Goal: Information Seeking & Learning: Learn about a topic

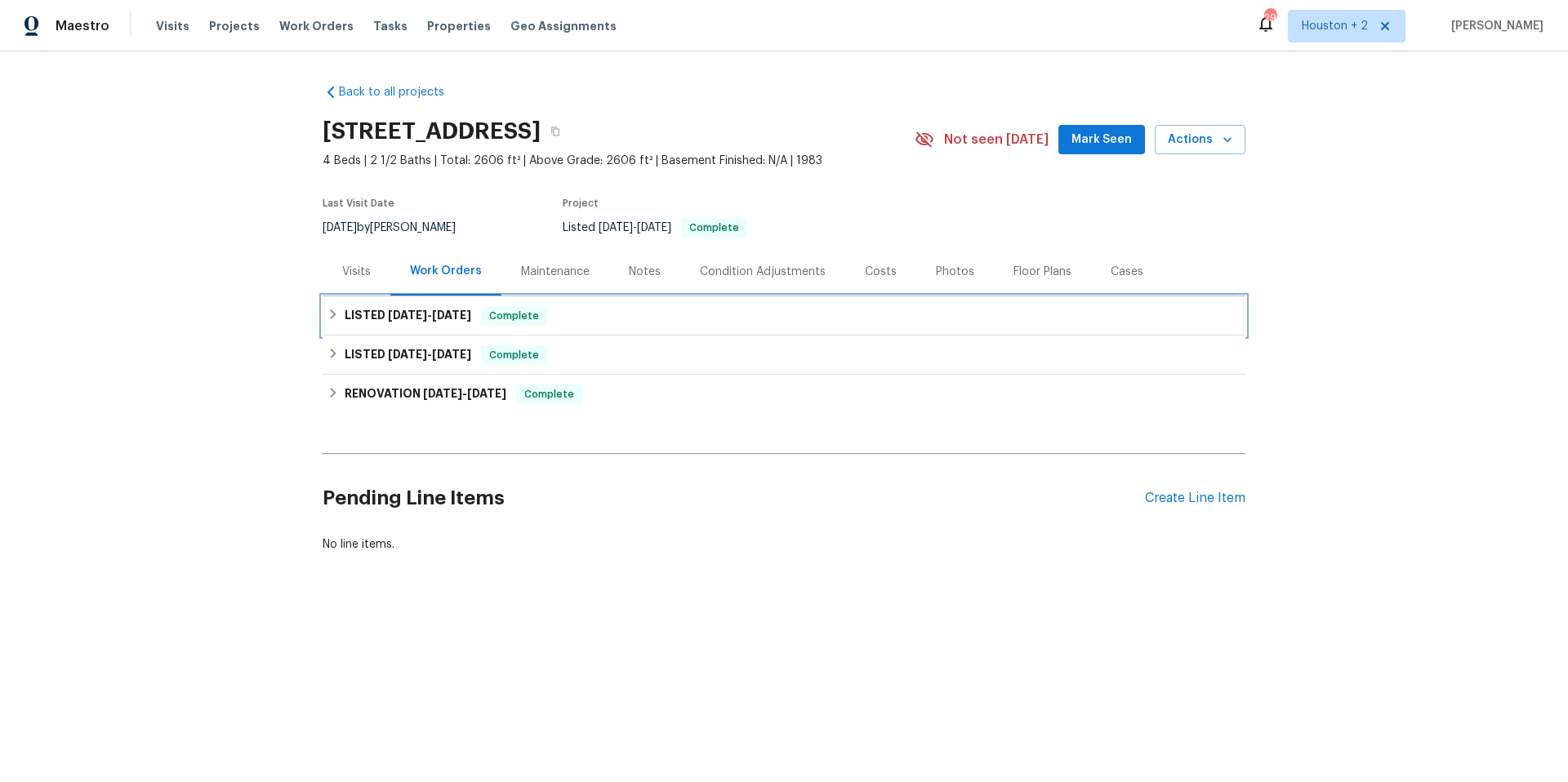
click at [414, 316] on span "[DATE]" at bounding box center [407, 316] width 39 height 12
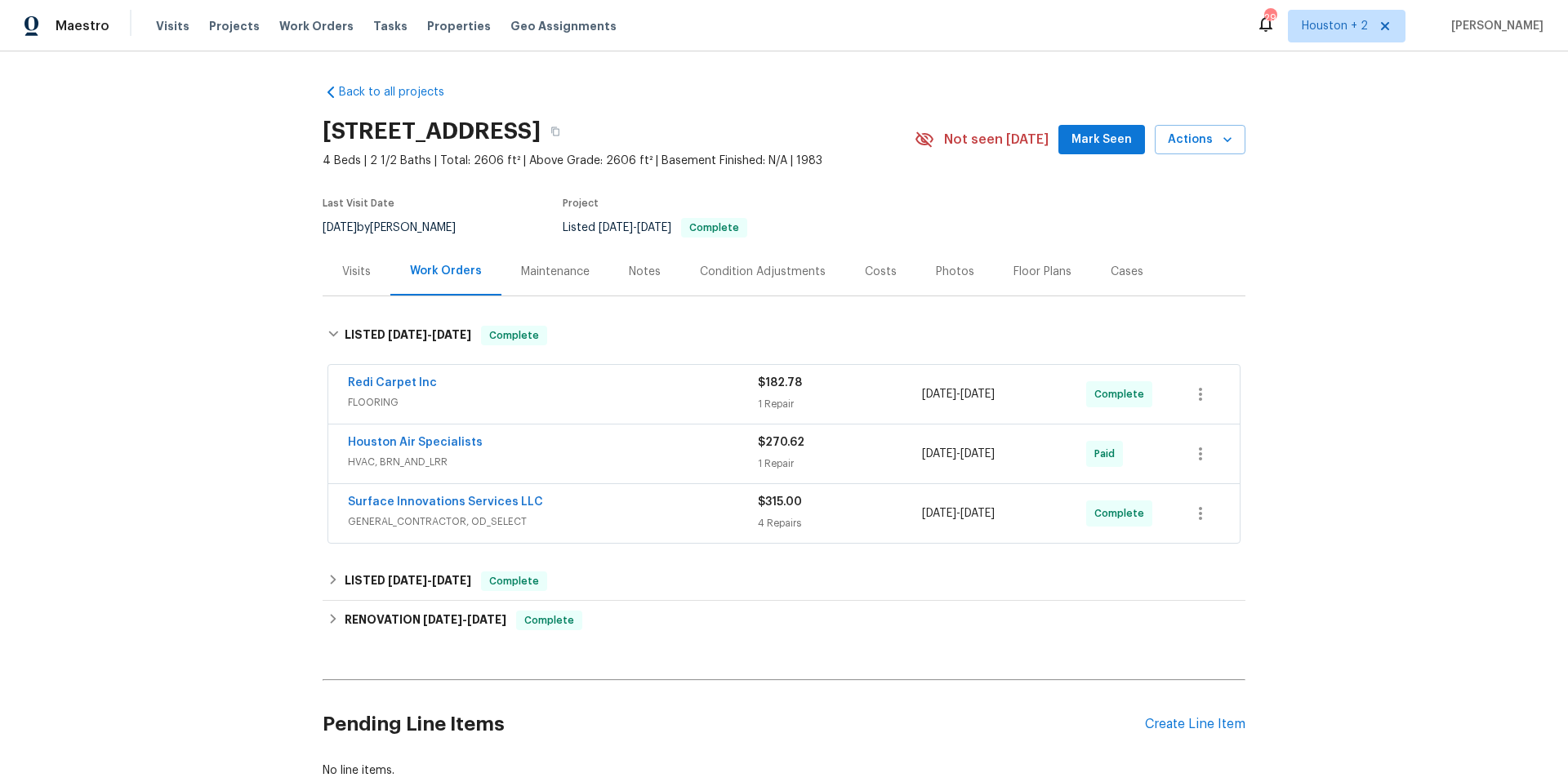
click at [619, 510] on div "Surface Innovations Services LLC" at bounding box center [553, 503] width 410 height 19
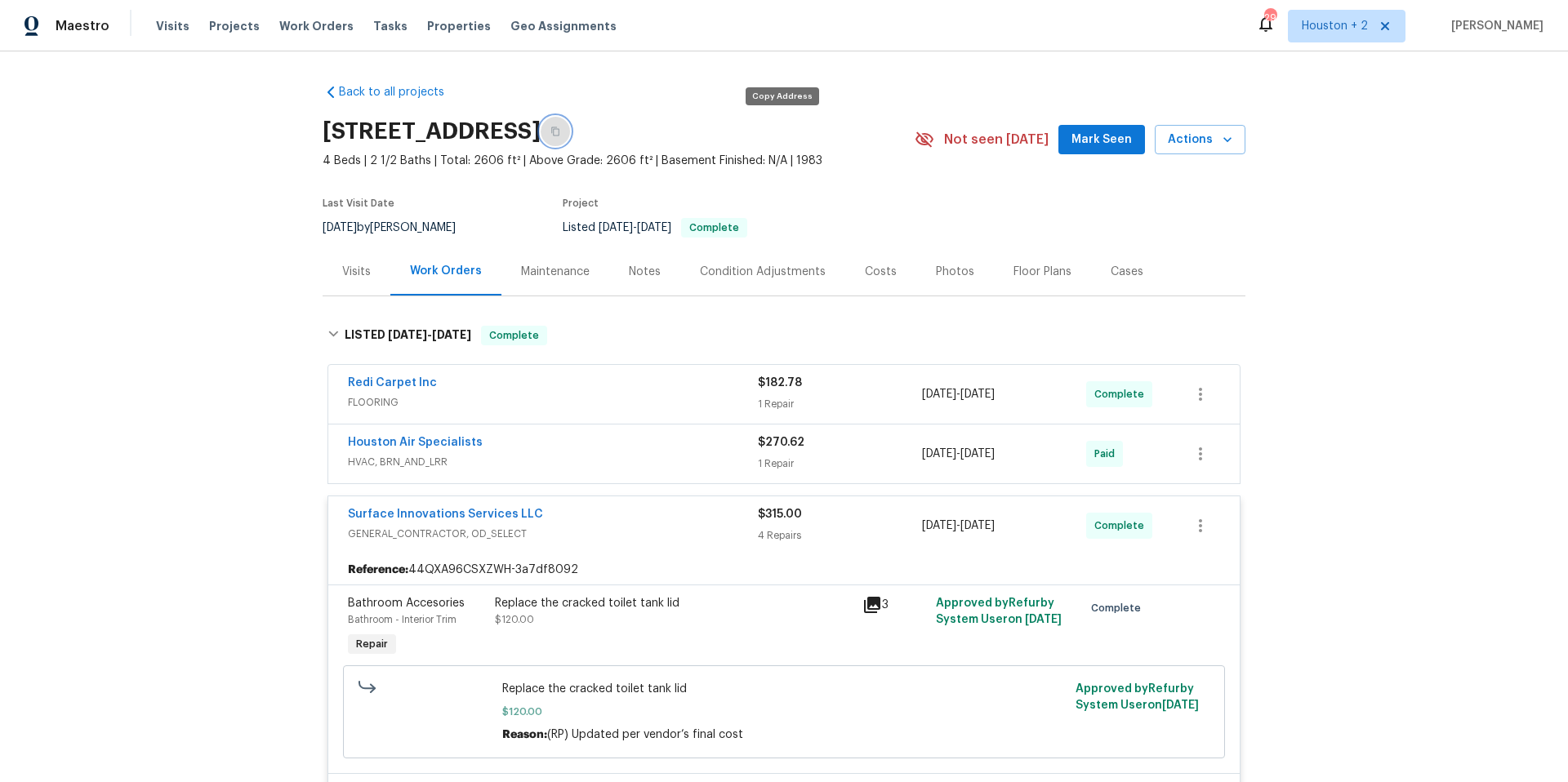
click at [559, 131] on icon "button" at bounding box center [555, 131] width 8 height 9
click at [613, 392] on div "Redi Carpet Inc" at bounding box center [553, 384] width 410 height 19
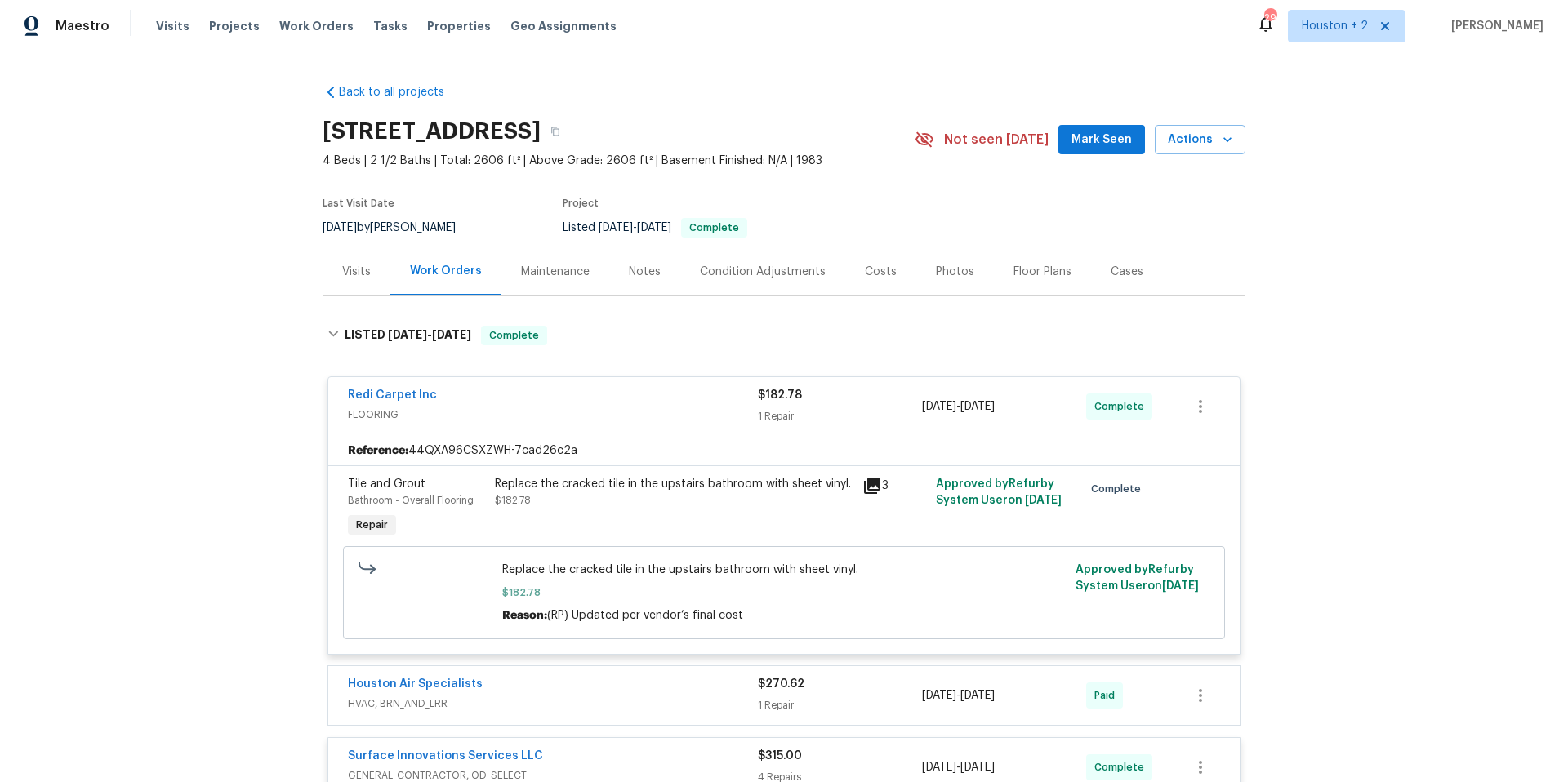
click at [871, 487] on icon at bounding box center [871, 486] width 19 height 19
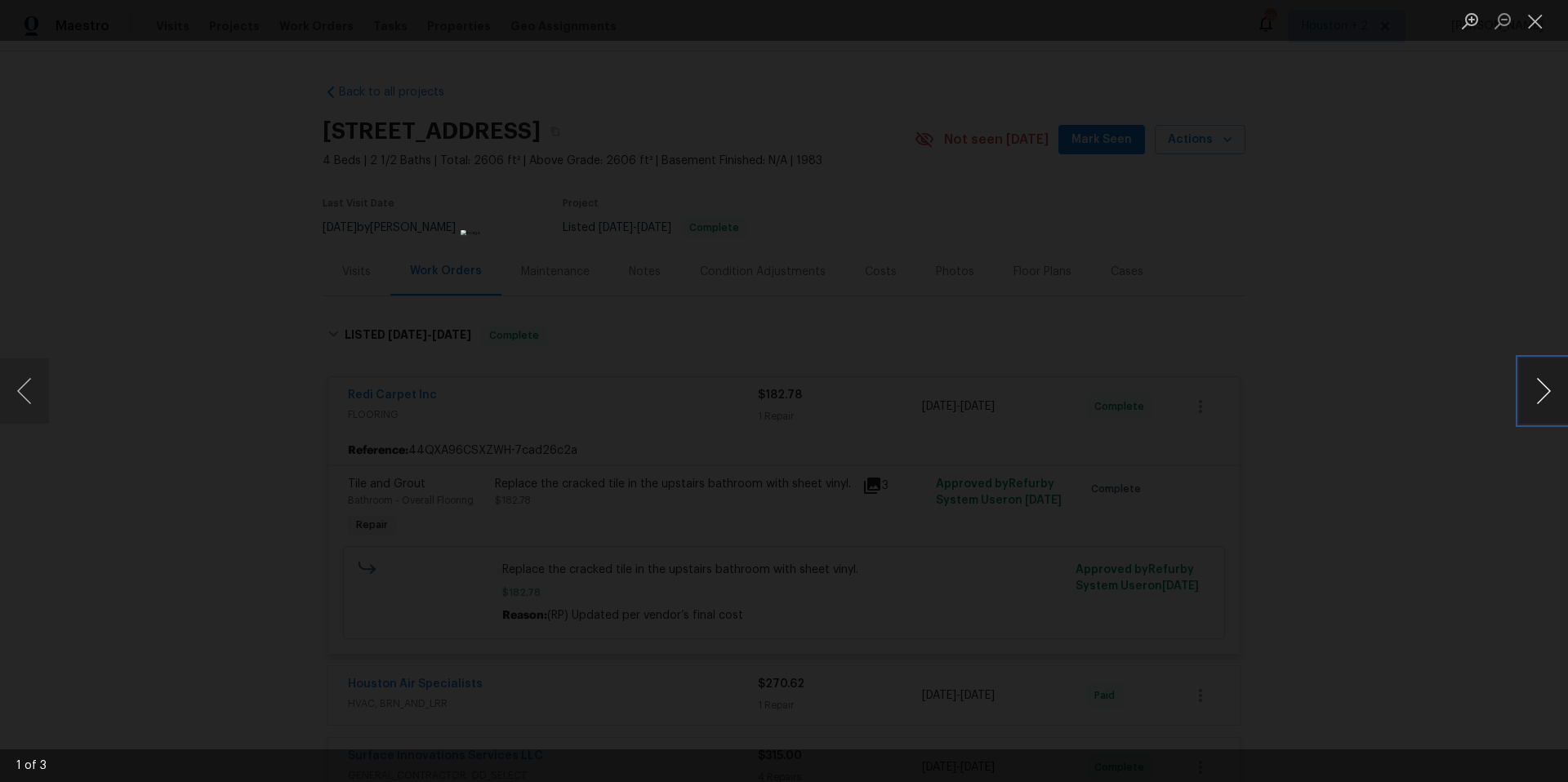
click at [1535, 394] on button "Next image" at bounding box center [1543, 391] width 49 height 65
click at [1529, 391] on button "Next image" at bounding box center [1543, 391] width 49 height 65
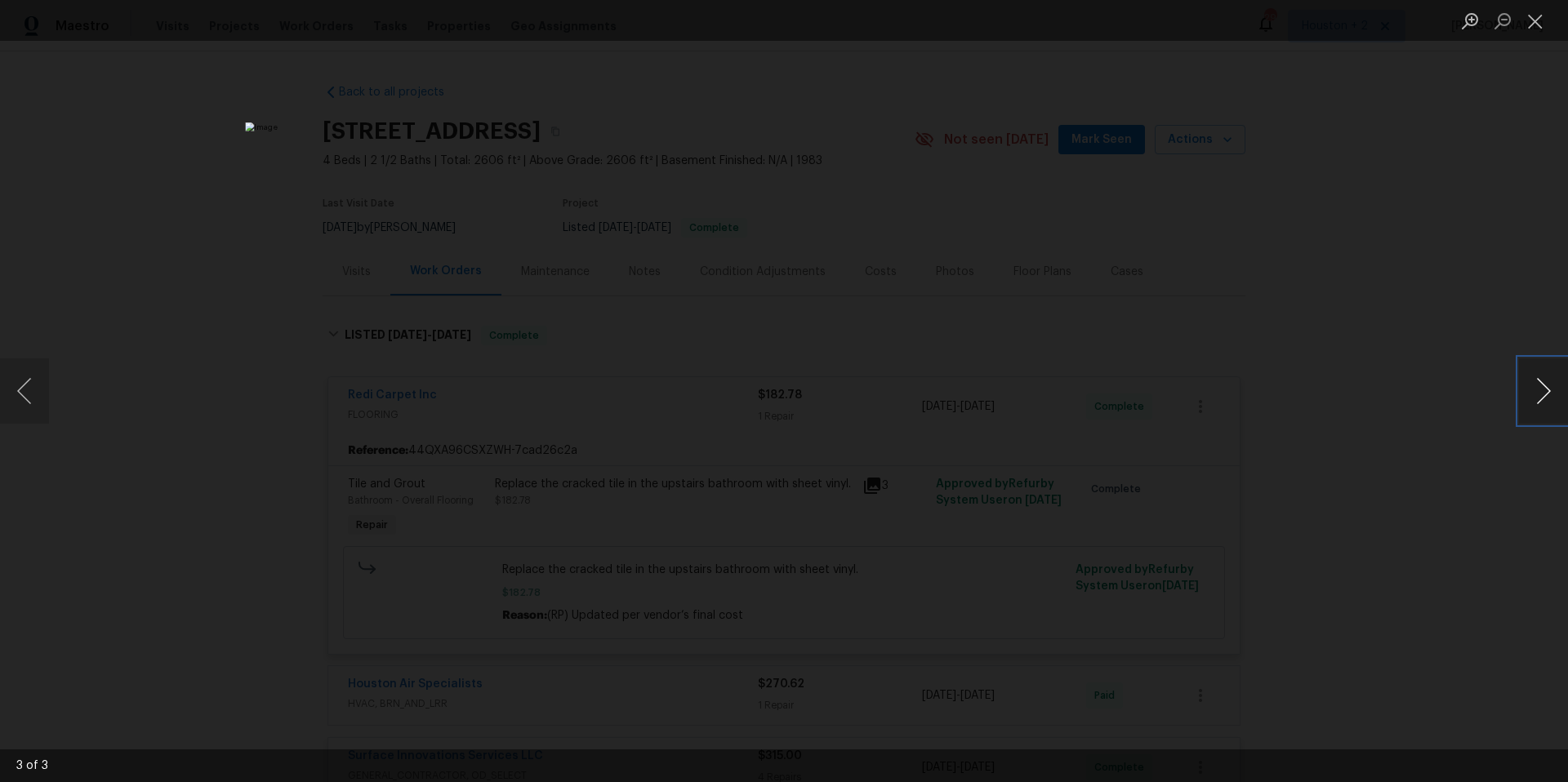
click at [1529, 391] on button "Next image" at bounding box center [1543, 391] width 49 height 65
click at [799, 356] on img "Lightbox" at bounding box center [784, 391] width 1568 height 782
click at [798, 355] on img "Lightbox" at bounding box center [784, 391] width 1568 height 782
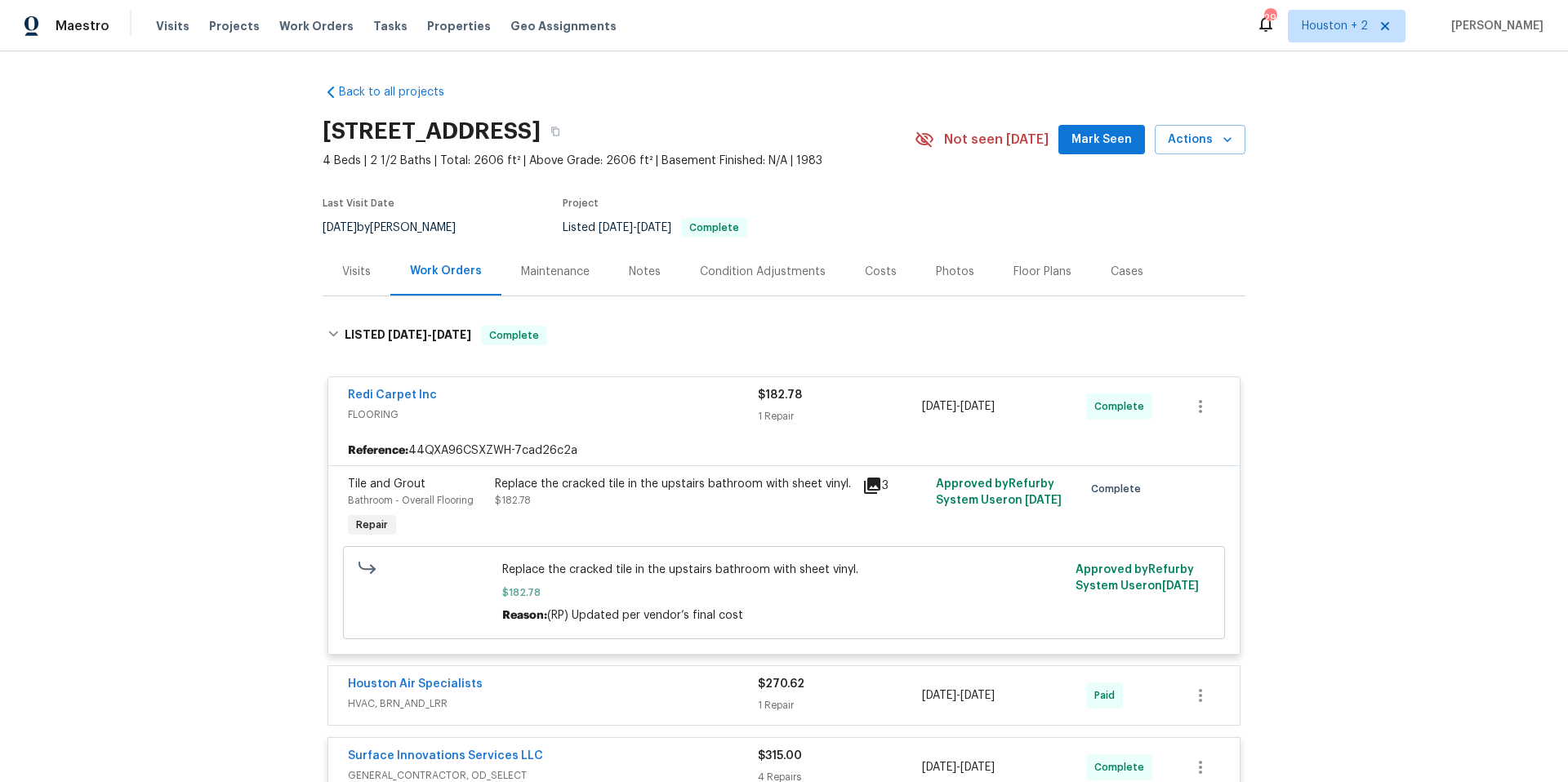
scroll to position [76, 0]
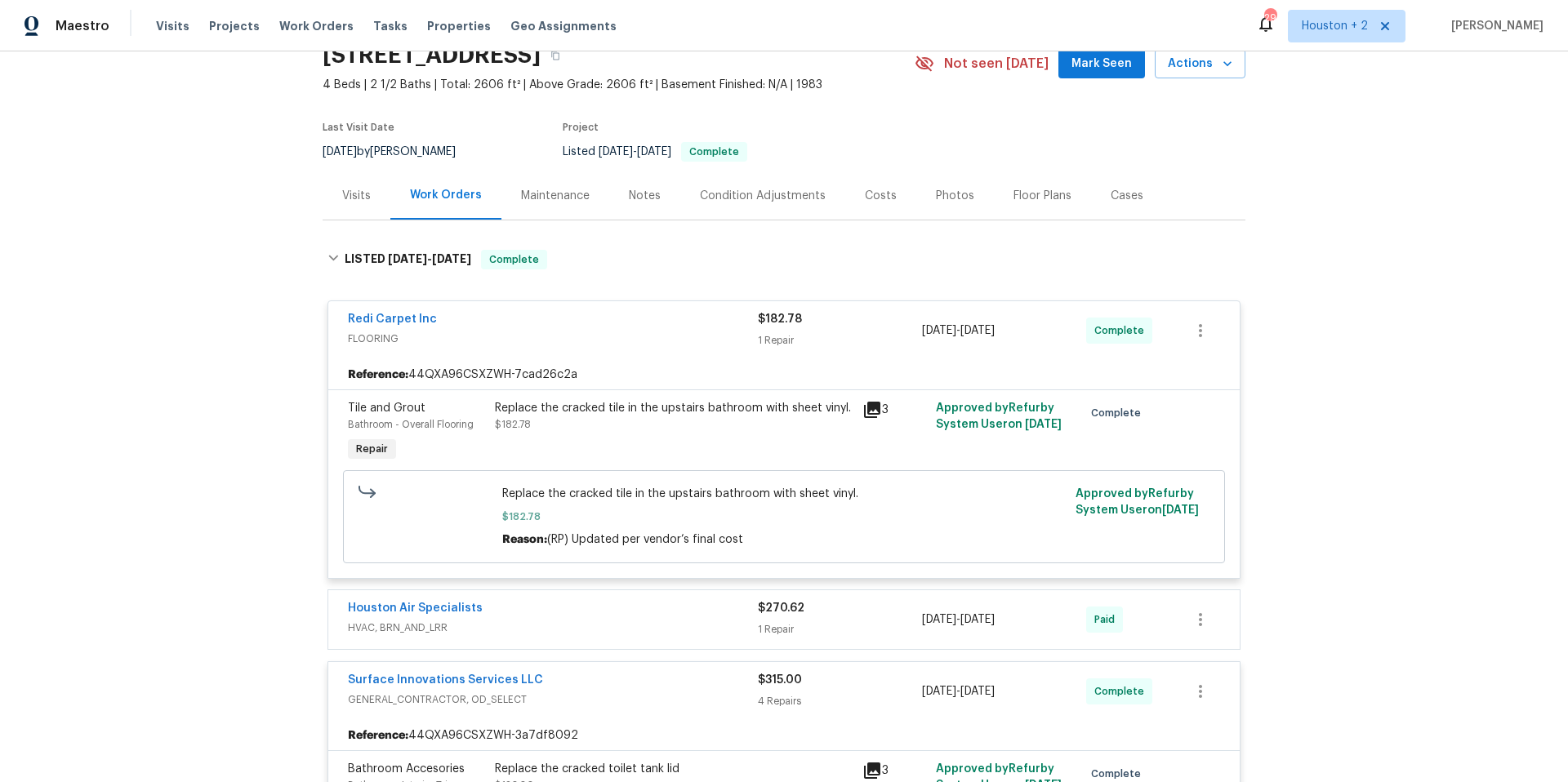
click at [501, 607] on div "Houston Air Specialists" at bounding box center [553, 610] width 410 height 19
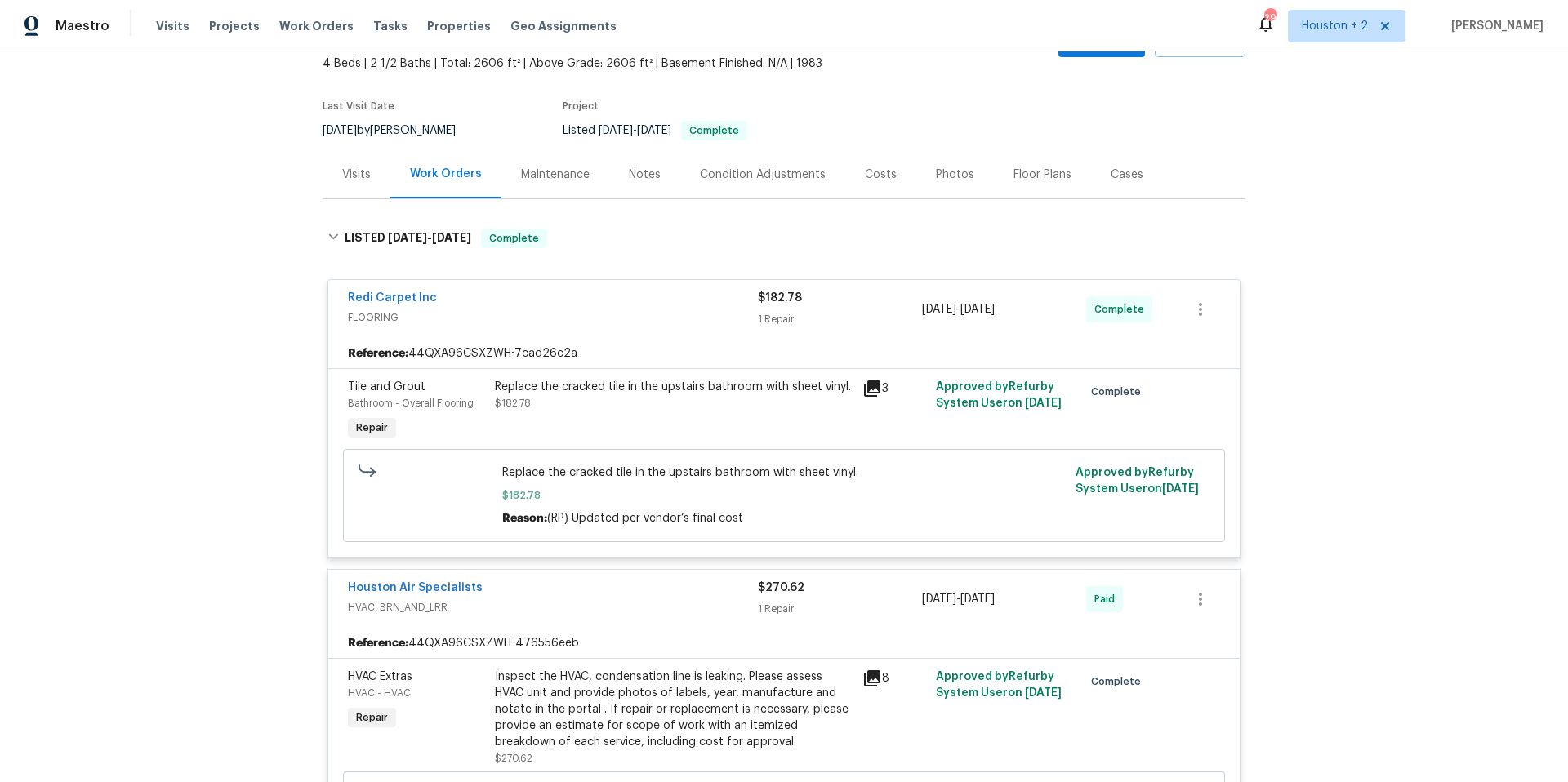
scroll to position [129, 0]
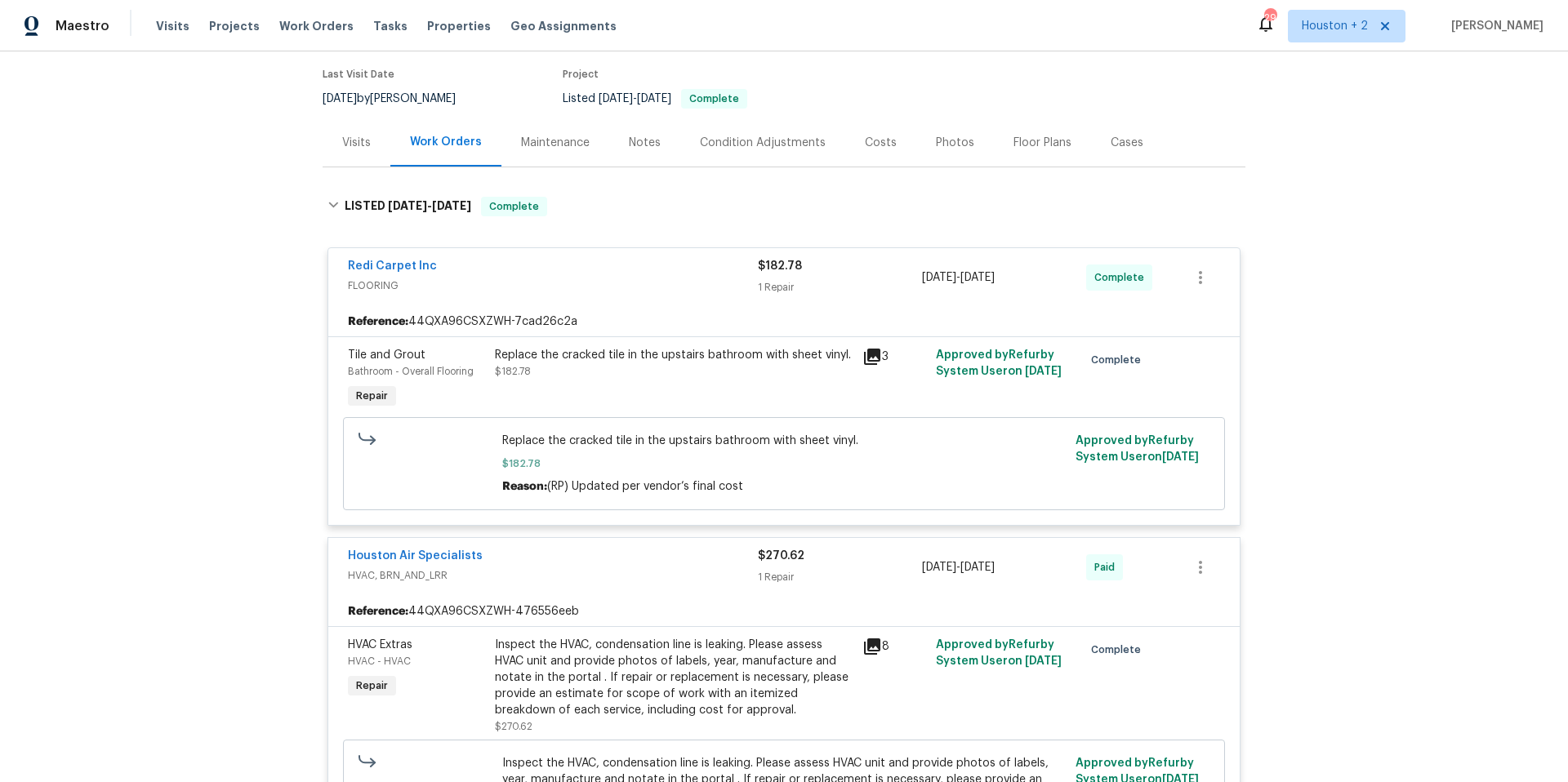
click at [871, 647] on icon at bounding box center [872, 647] width 17 height 17
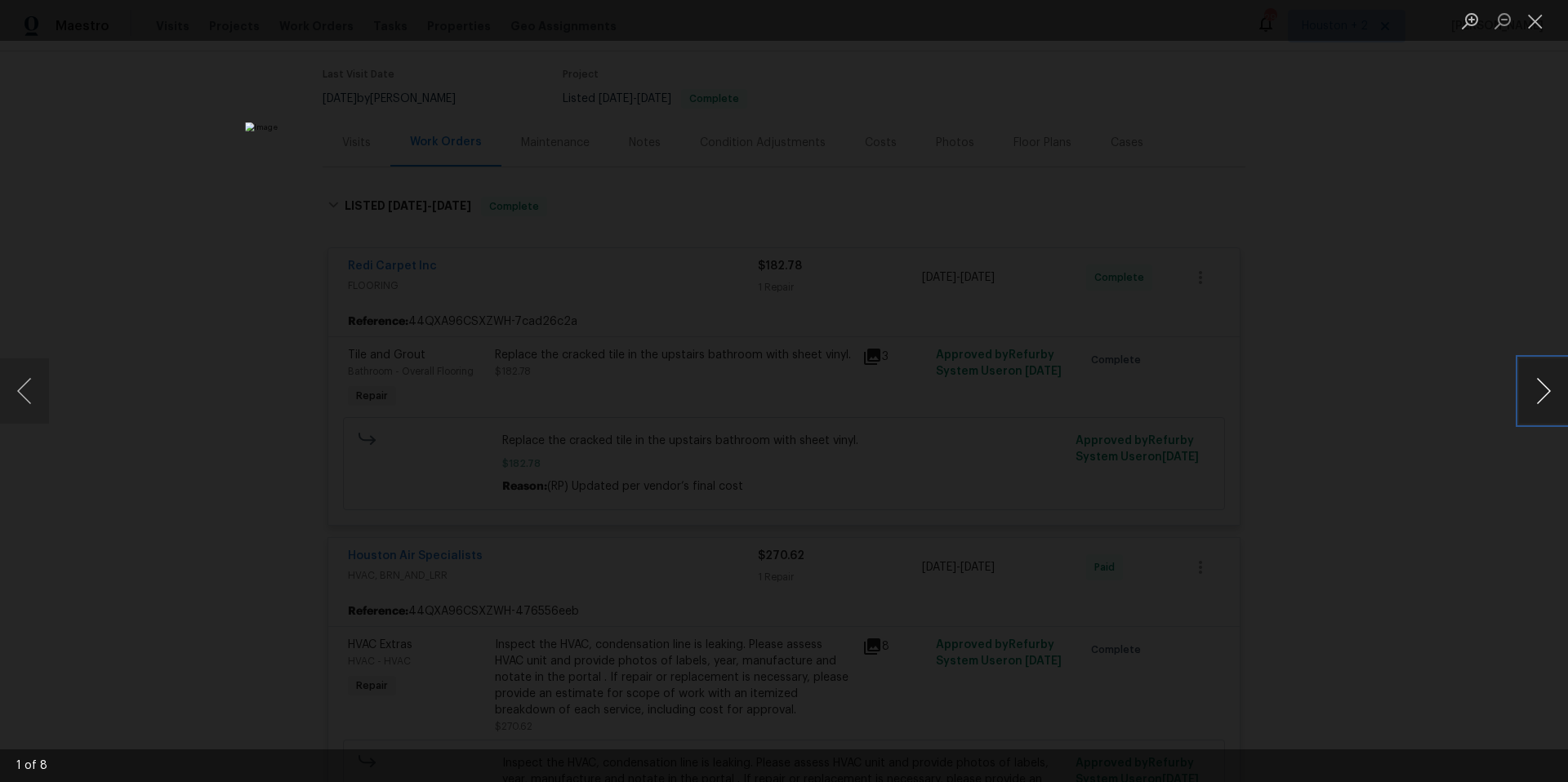
click at [1550, 393] on button "Next image" at bounding box center [1543, 391] width 49 height 65
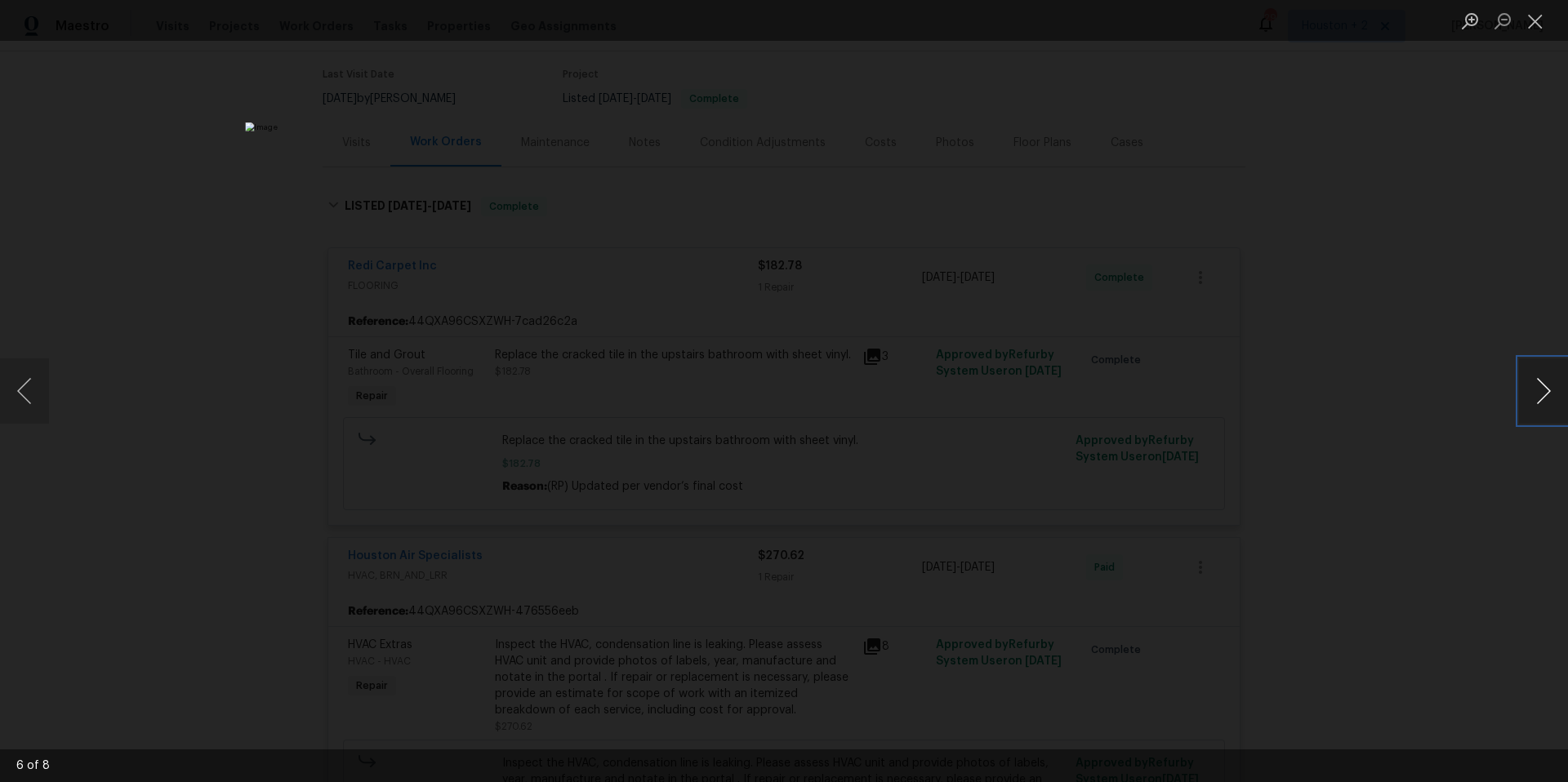
click at [1550, 393] on button "Next image" at bounding box center [1543, 391] width 49 height 65
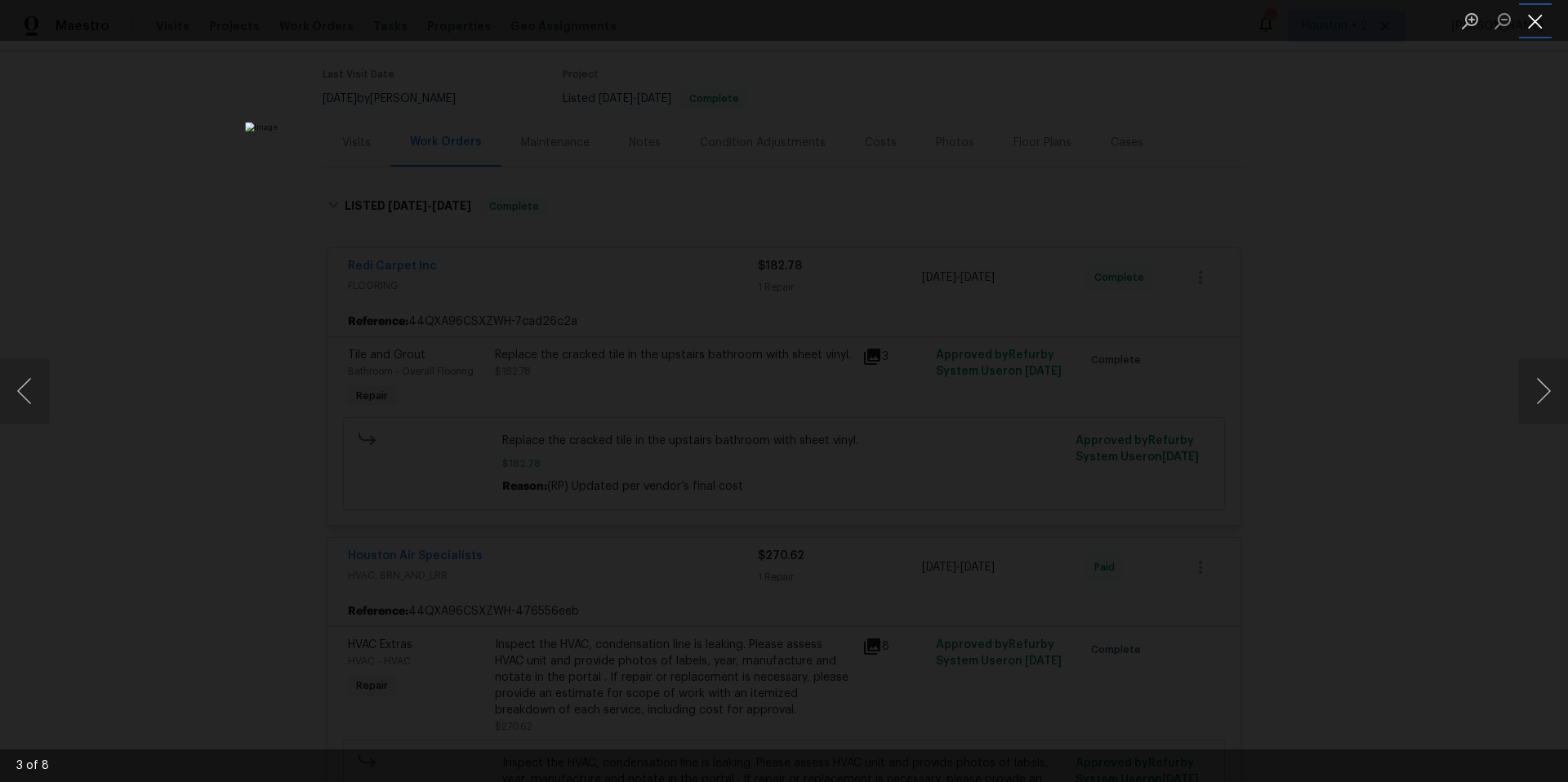
click at [1534, 25] on button "Close lightbox" at bounding box center [1535, 21] width 33 height 28
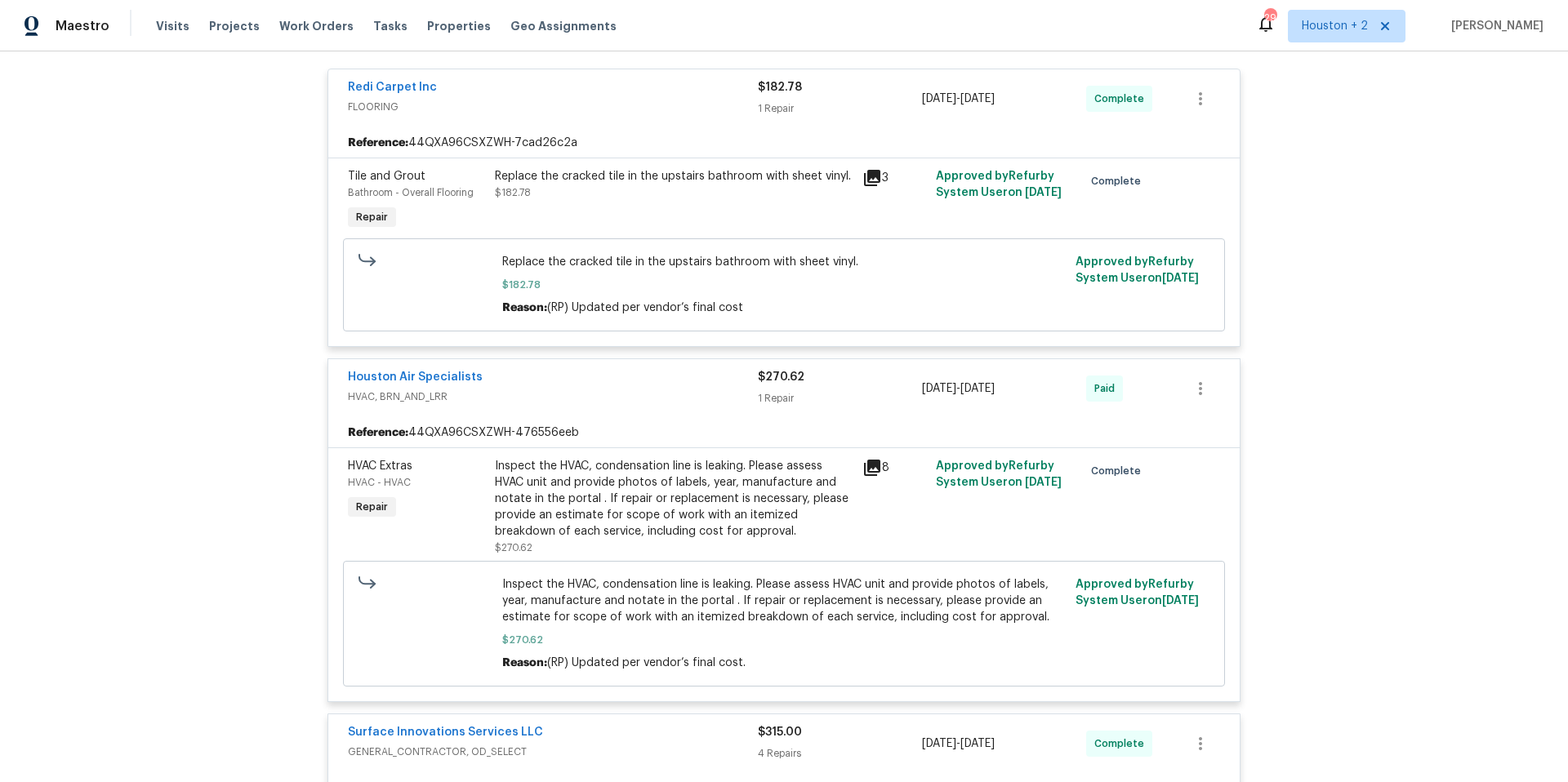
scroll to position [459, 0]
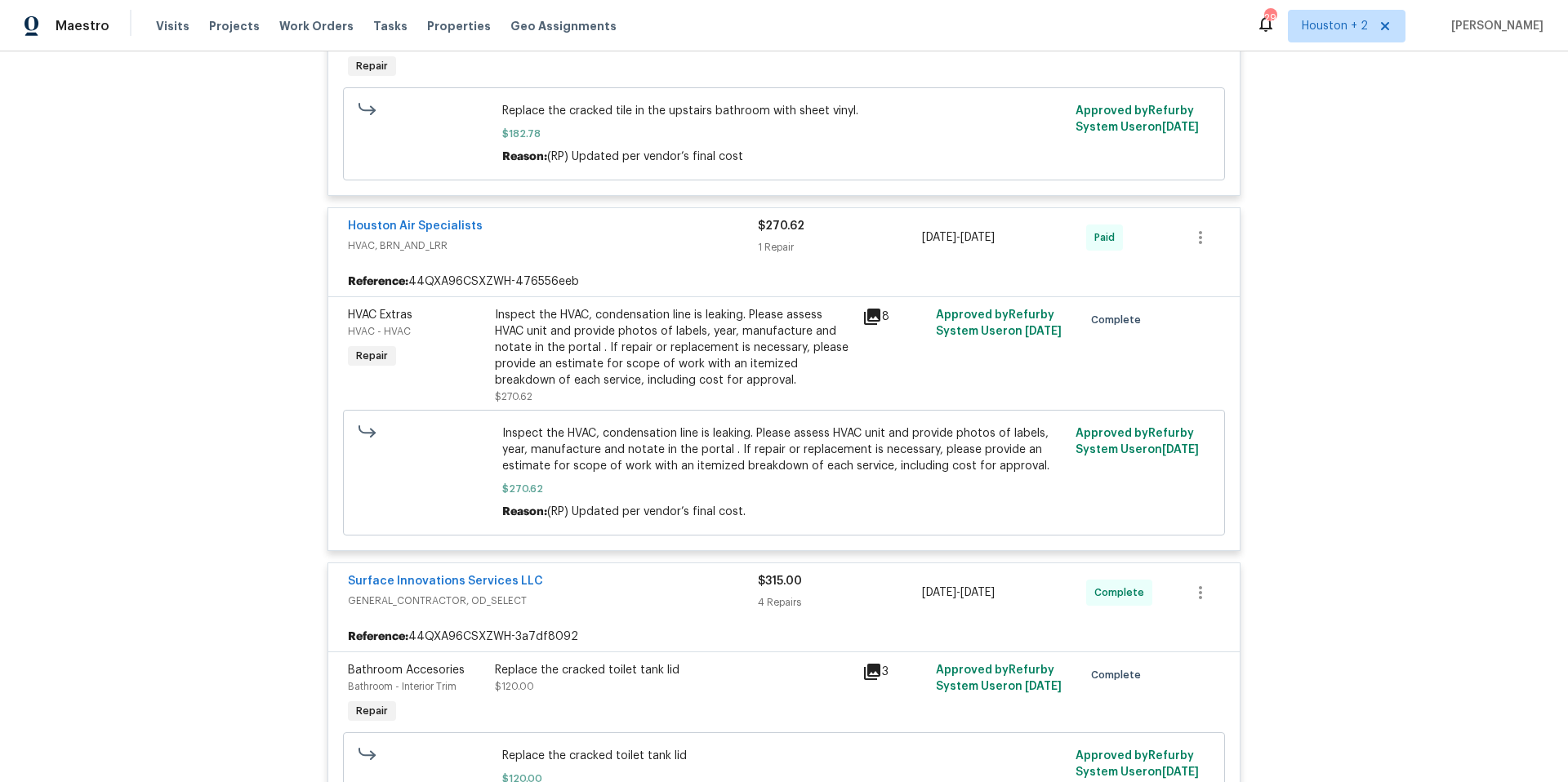
click at [866, 677] on icon at bounding box center [871, 671] width 19 height 19
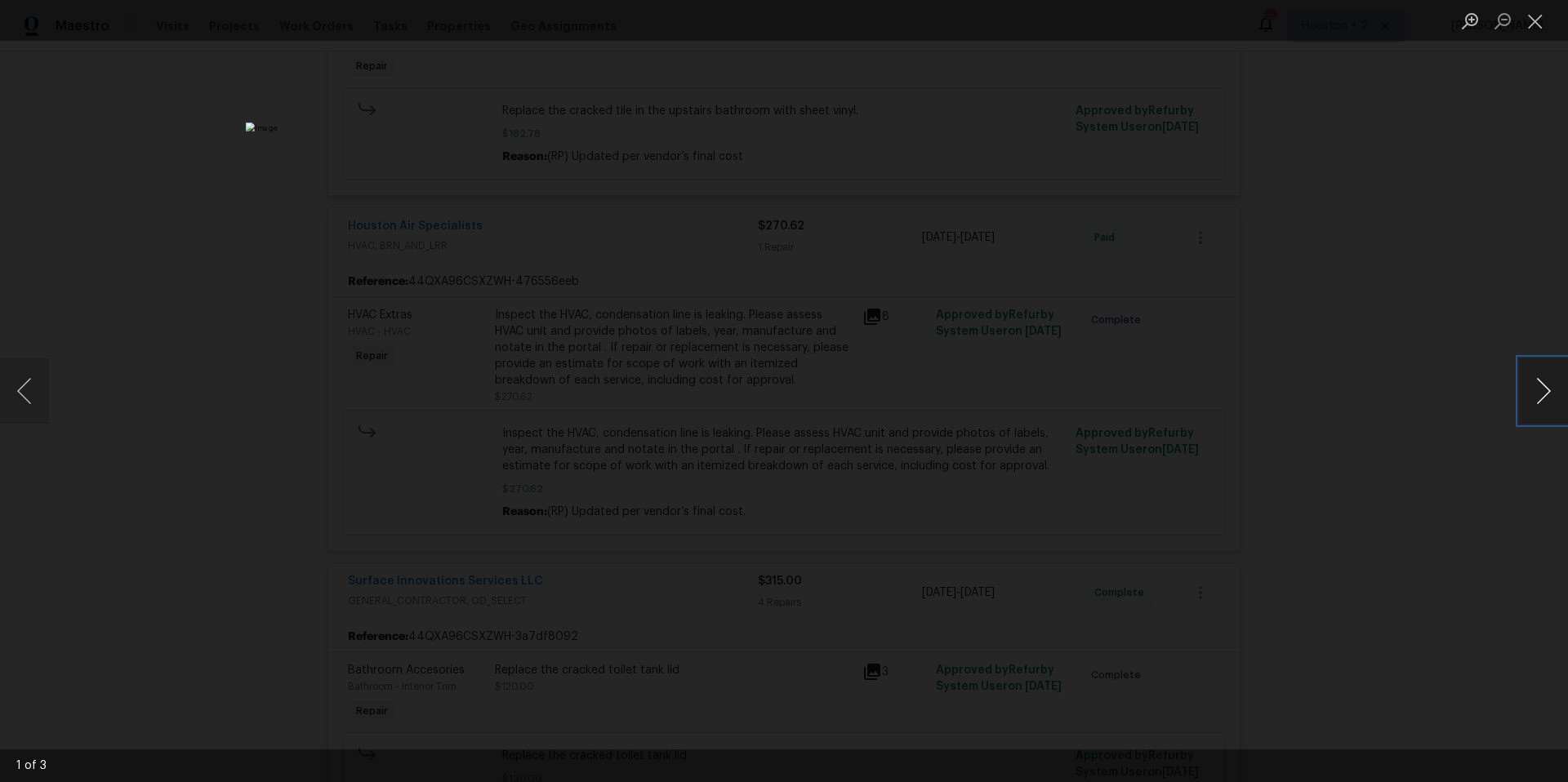
click at [1543, 394] on button "Next image" at bounding box center [1543, 391] width 49 height 65
click at [1538, 20] on button "Close lightbox" at bounding box center [1535, 21] width 33 height 28
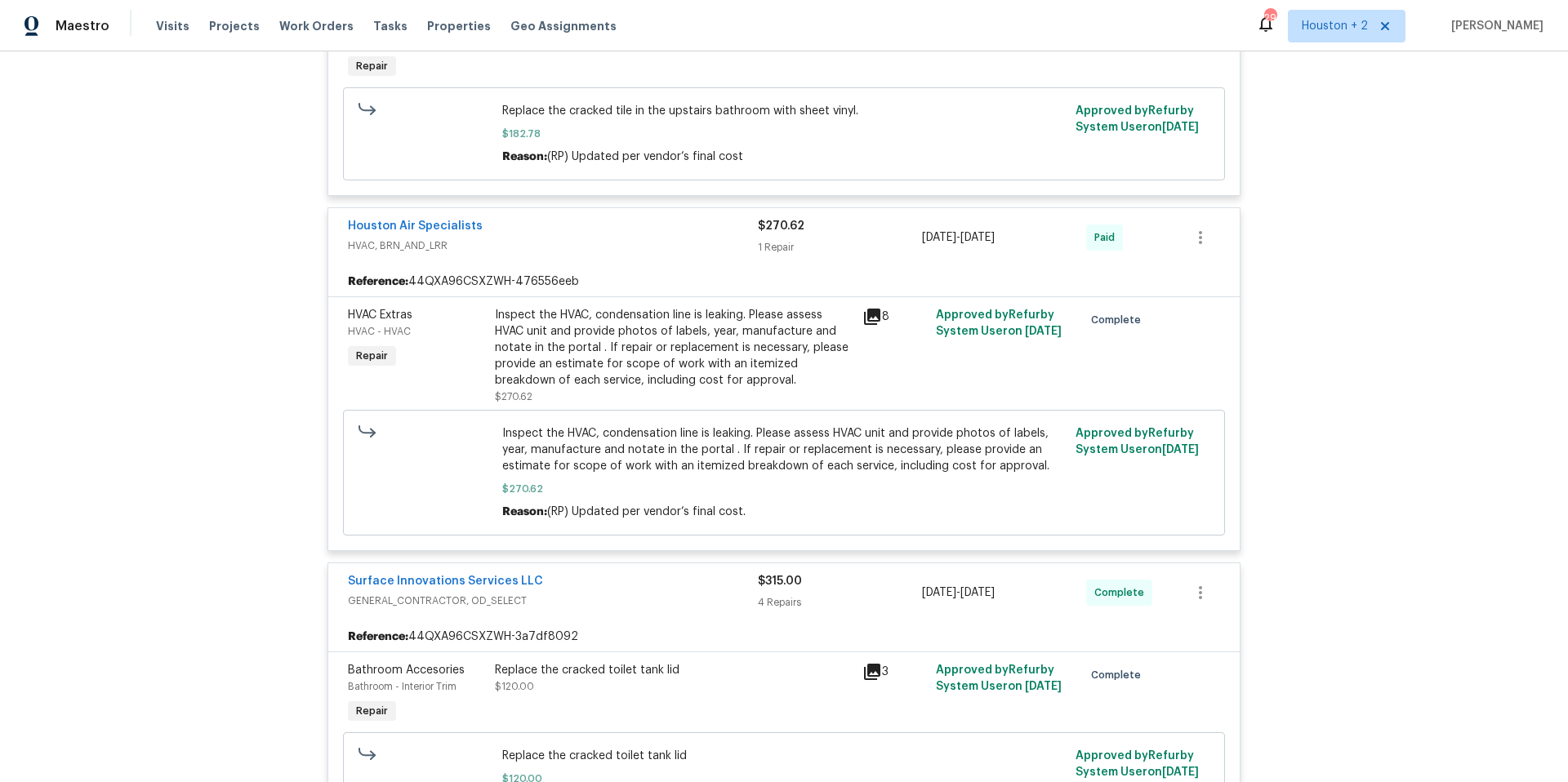
scroll to position [0, 0]
